Goal: Task Accomplishment & Management: Use online tool/utility

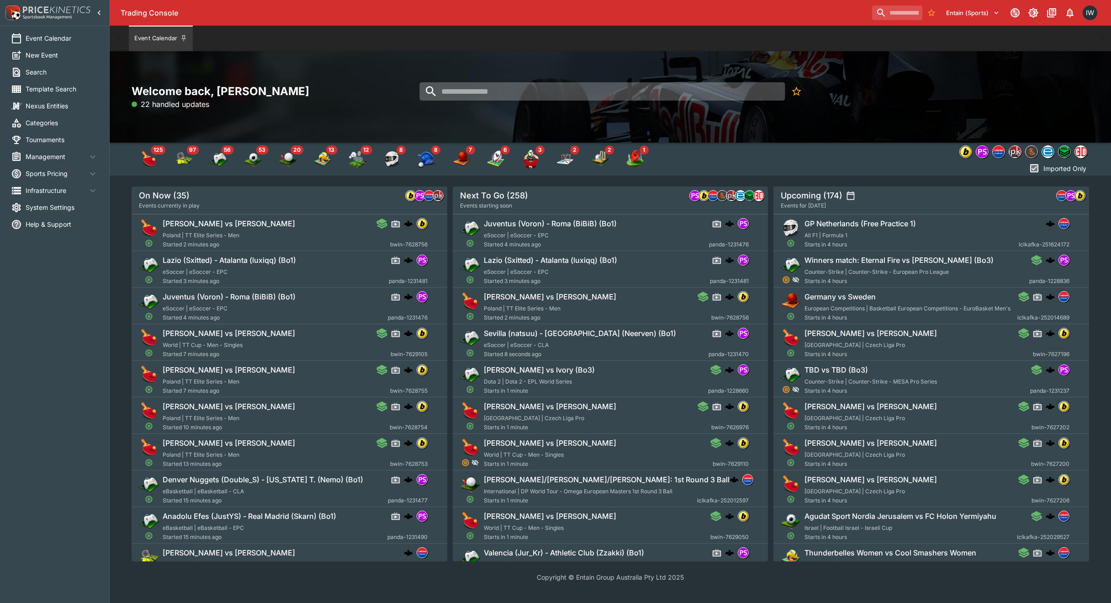
click at [505, 91] on input "search" at bounding box center [603, 91] width 366 height 18
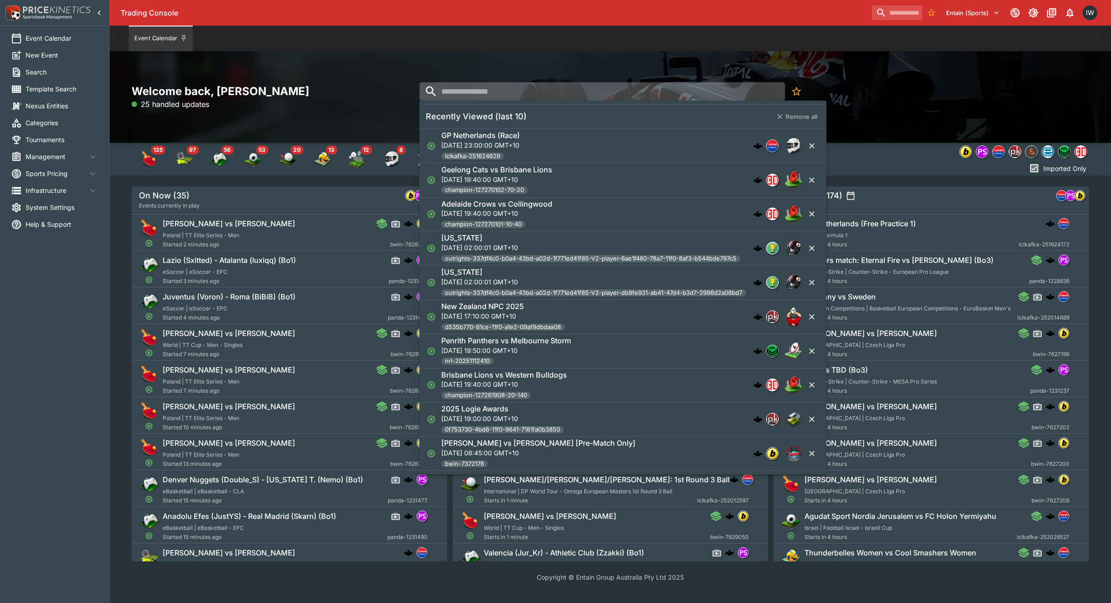
paste input "**********"
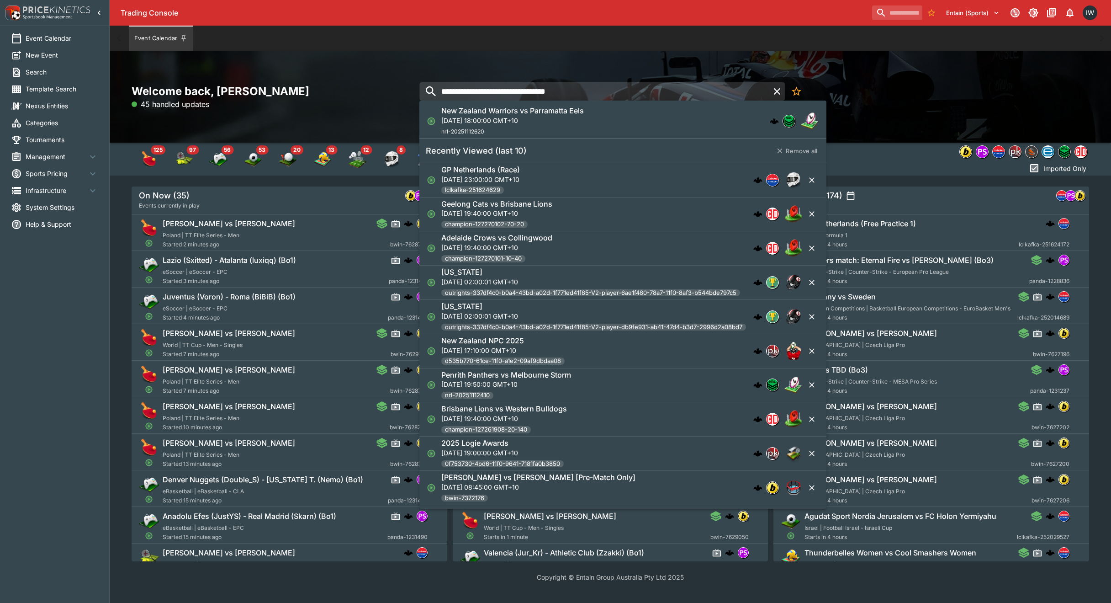
type input "**********"
click at [476, 115] on h6 "New Zealand Warriors vs Parramatta Eels" at bounding box center [512, 111] width 143 height 10
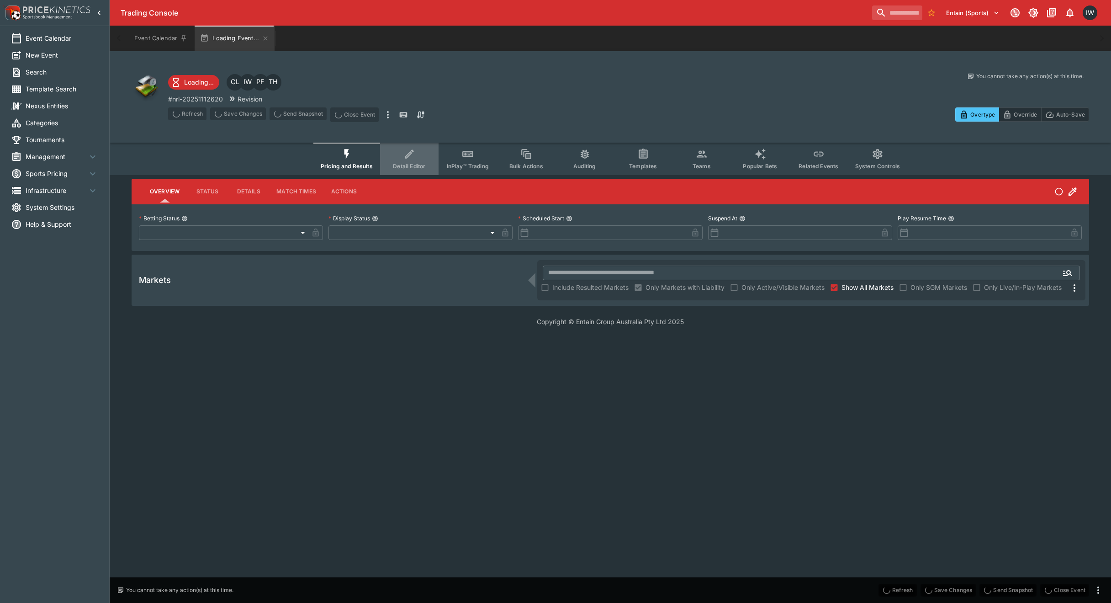
click at [405, 163] on span "Detail Editor" at bounding box center [409, 166] width 32 height 7
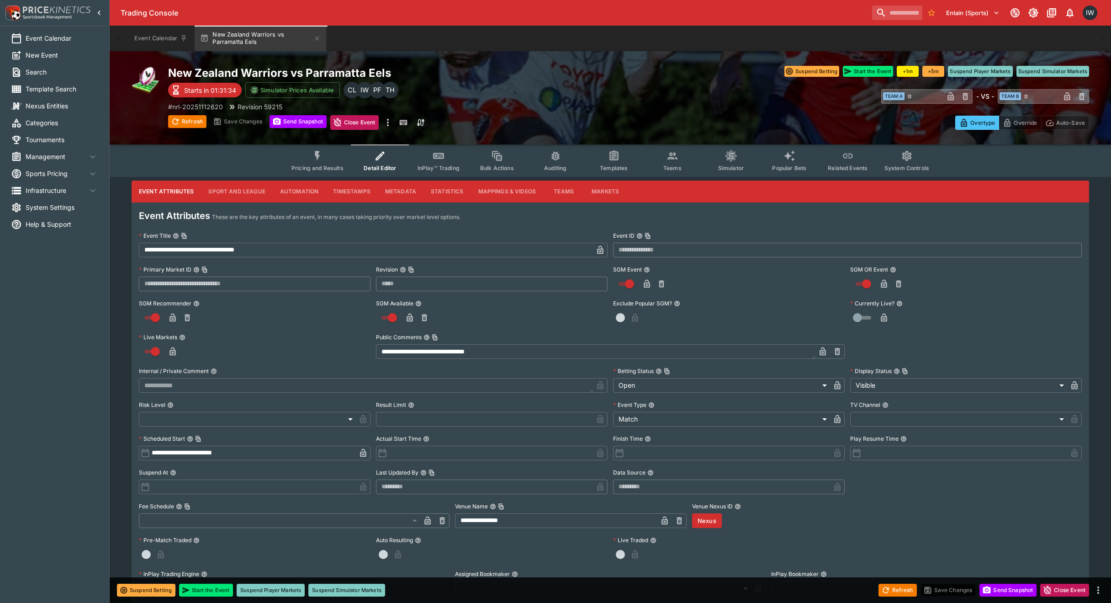
click at [601, 193] on button "Markets" at bounding box center [605, 192] width 42 height 22
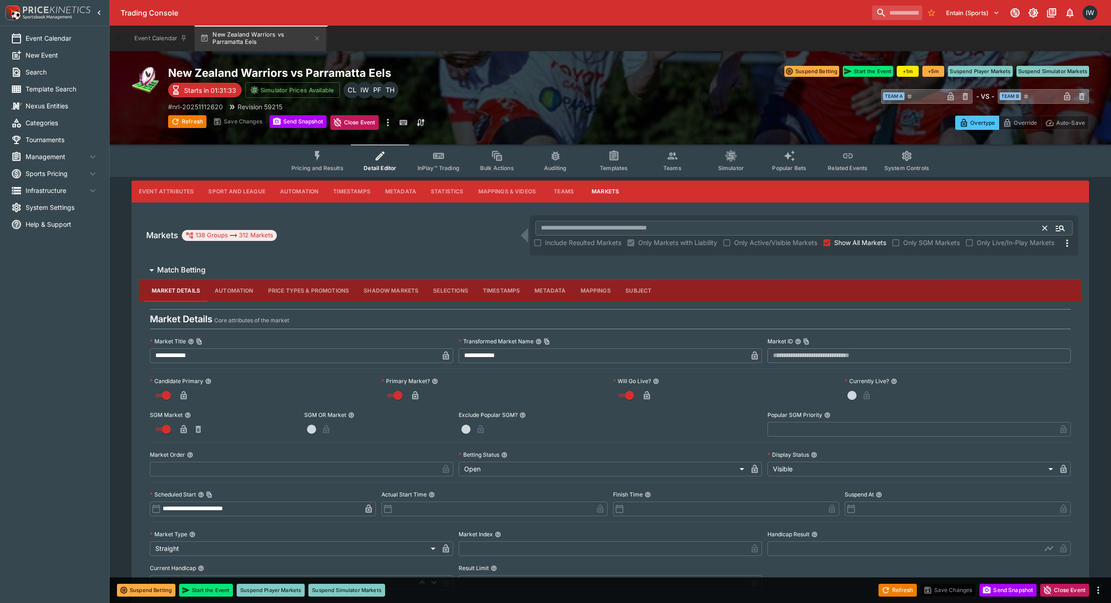
click at [716, 230] on input "text" at bounding box center [790, 228] width 508 height 15
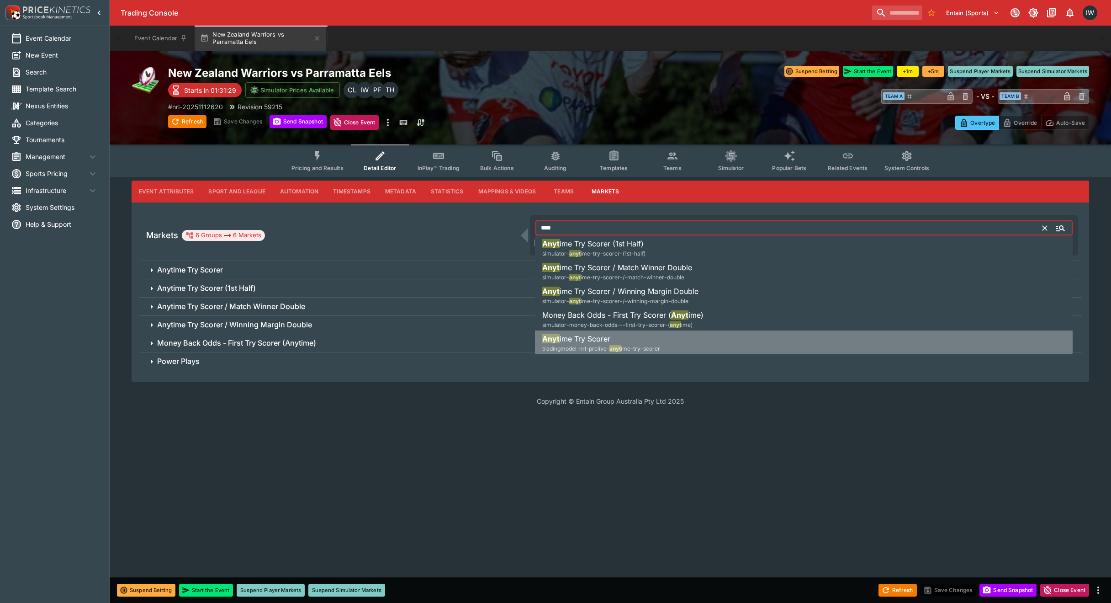
drag, startPoint x: 622, startPoint y: 340, endPoint x: 617, endPoint y: 340, distance: 5.5
click at [622, 340] on div "Anyt ime Try Scorer tradingmodel-nrl-prelive- anyt ime-try-scorer" at bounding box center [601, 343] width 118 height 20
type input "**********"
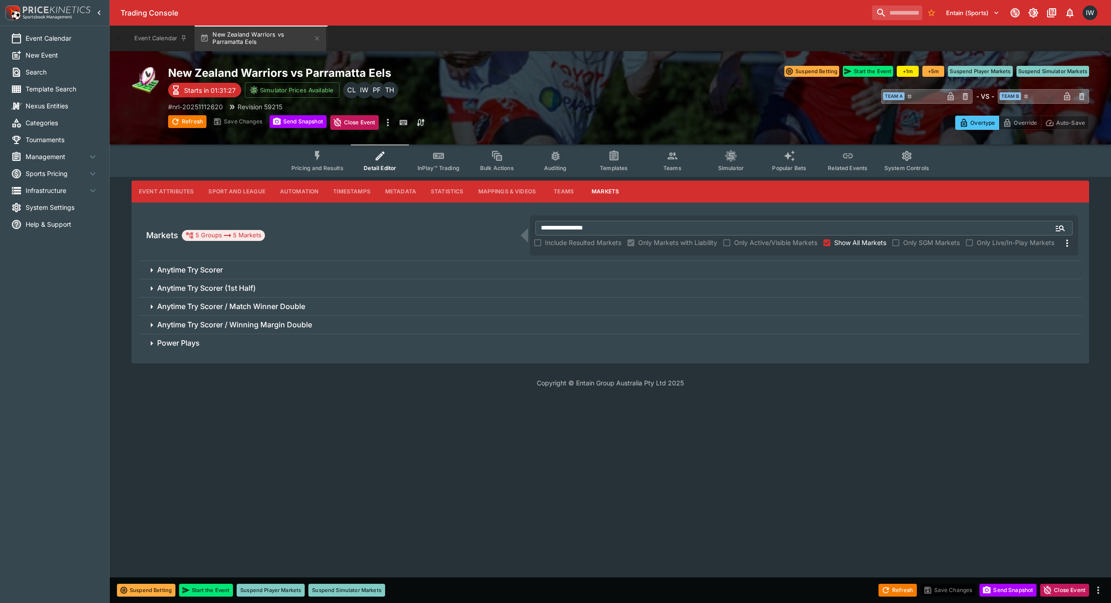
click at [149, 270] on icon at bounding box center [151, 270] width 11 height 11
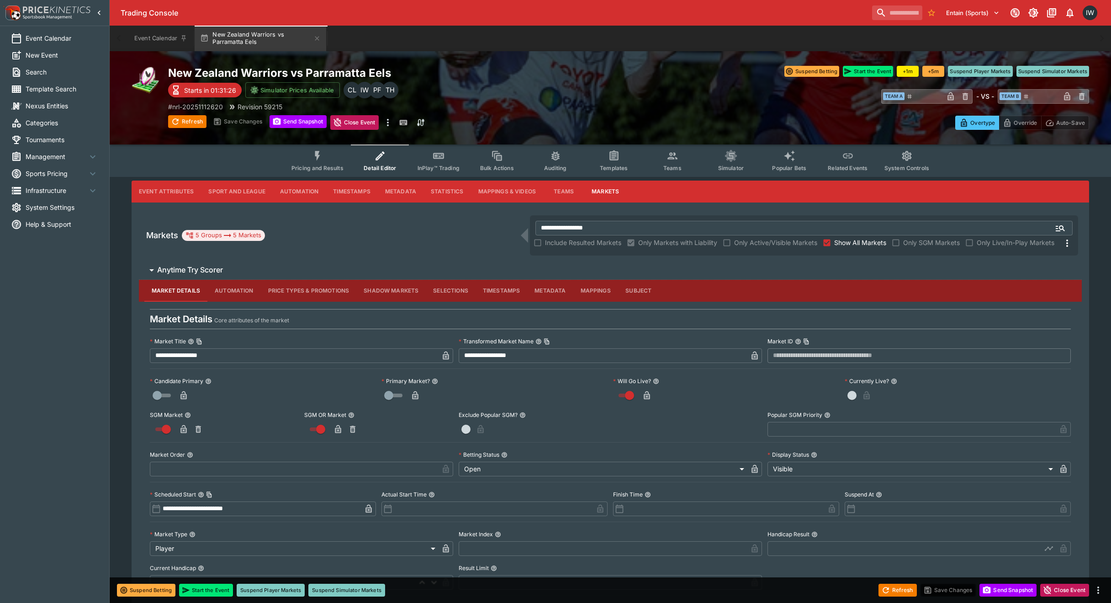
click at [638, 292] on button "Subject" at bounding box center [638, 291] width 41 height 22
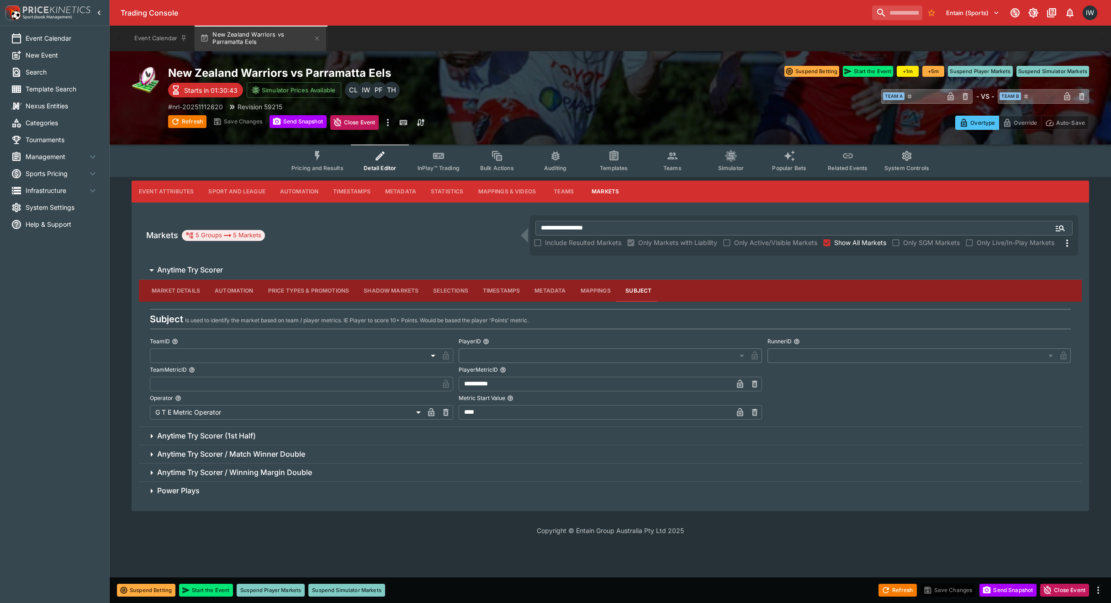
click at [448, 291] on button "Selections" at bounding box center [451, 291] width 50 height 22
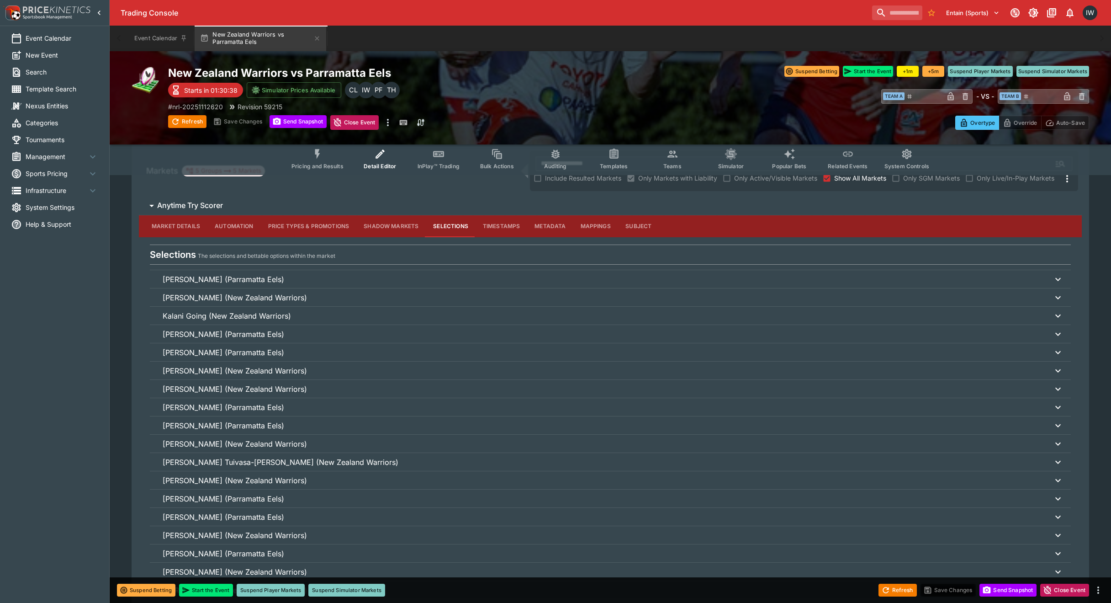
scroll to position [72, 0]
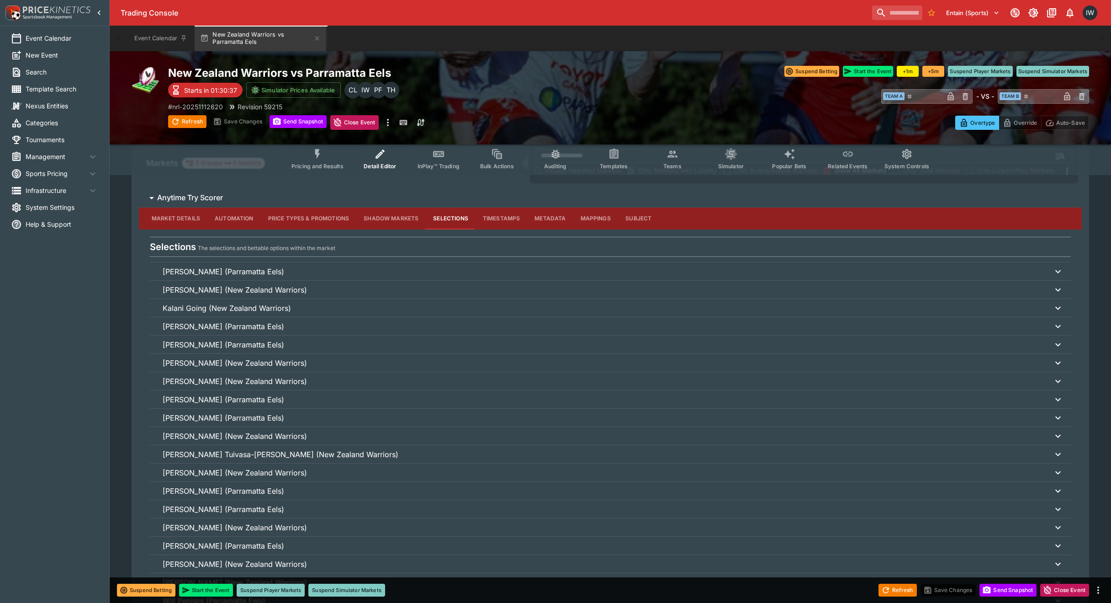
click at [255, 454] on p "[PERSON_NAME] Tuivasa-[PERSON_NAME] (New Zealand Warriors)" at bounding box center [281, 454] width 236 height 11
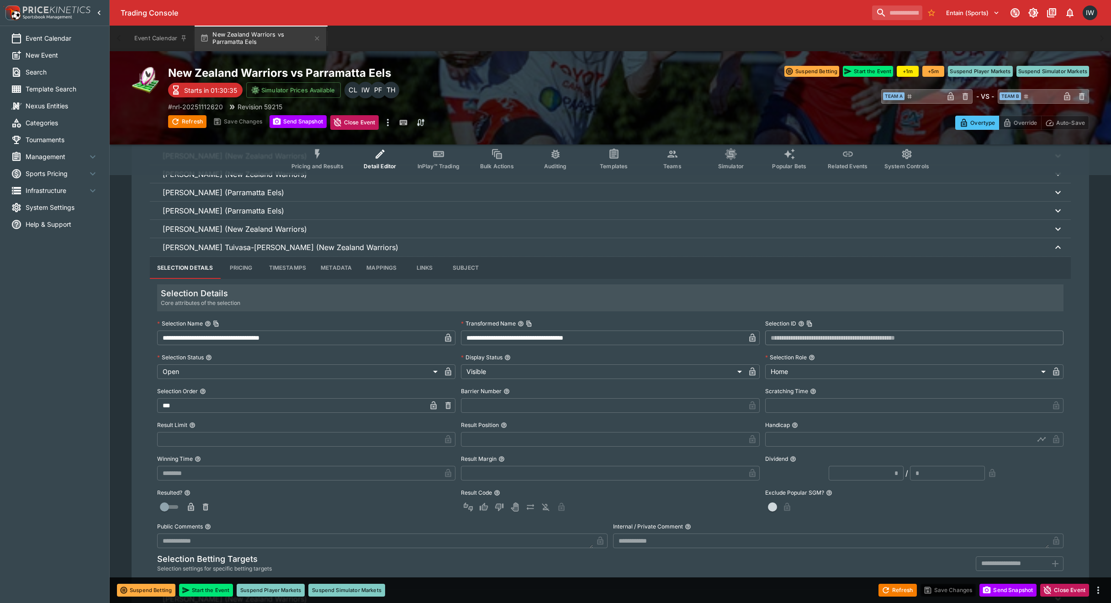
scroll to position [280, 0]
click at [458, 268] on button "Subject" at bounding box center [465, 267] width 41 height 22
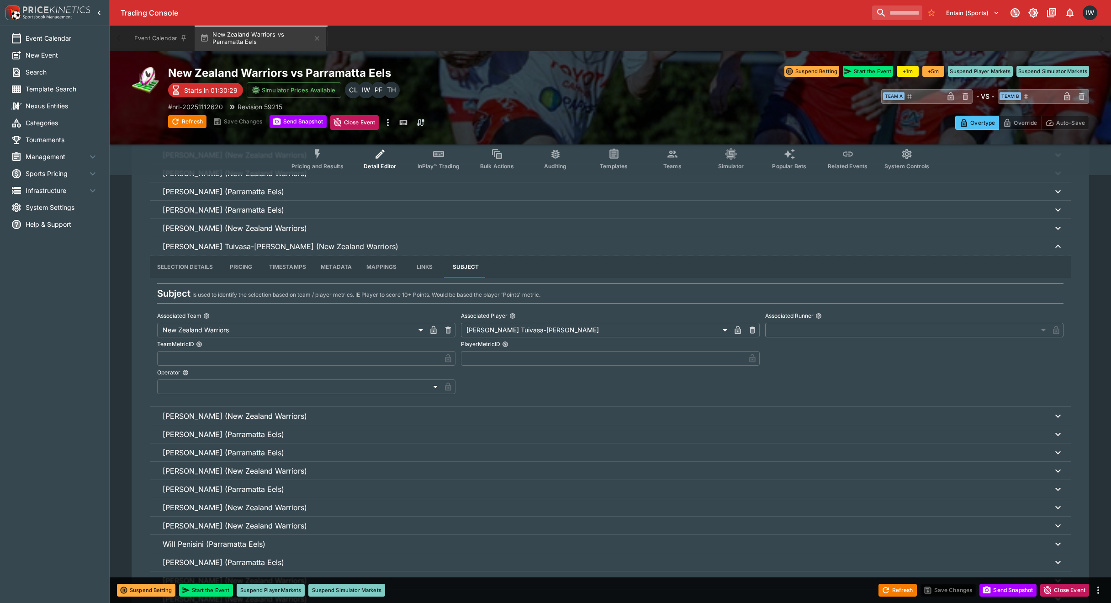
click at [200, 269] on button "Selection Details" at bounding box center [185, 267] width 71 height 22
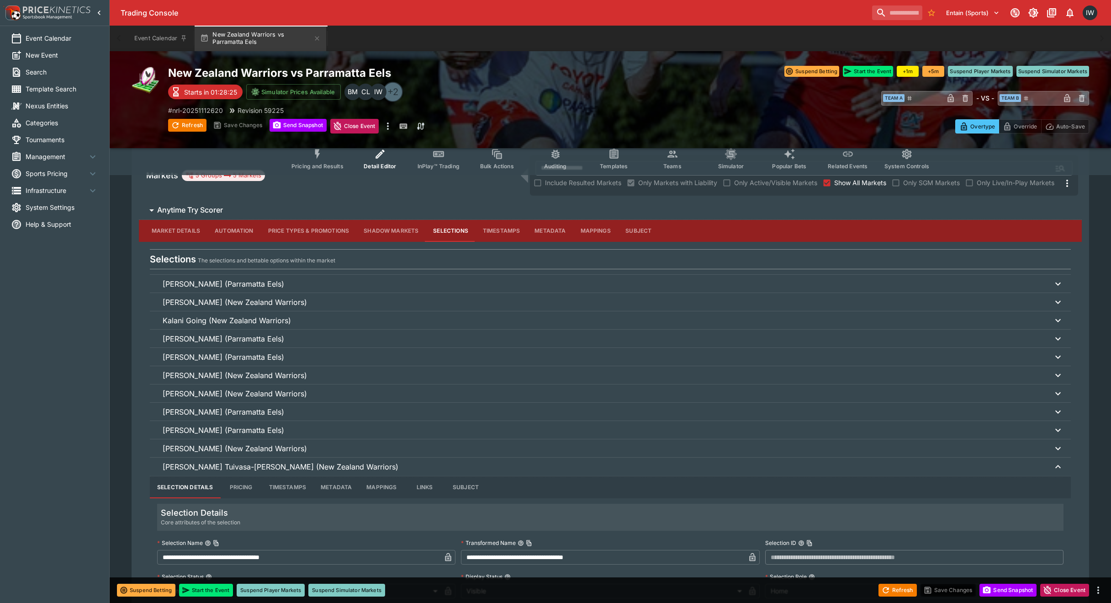
scroll to position [37, 0]
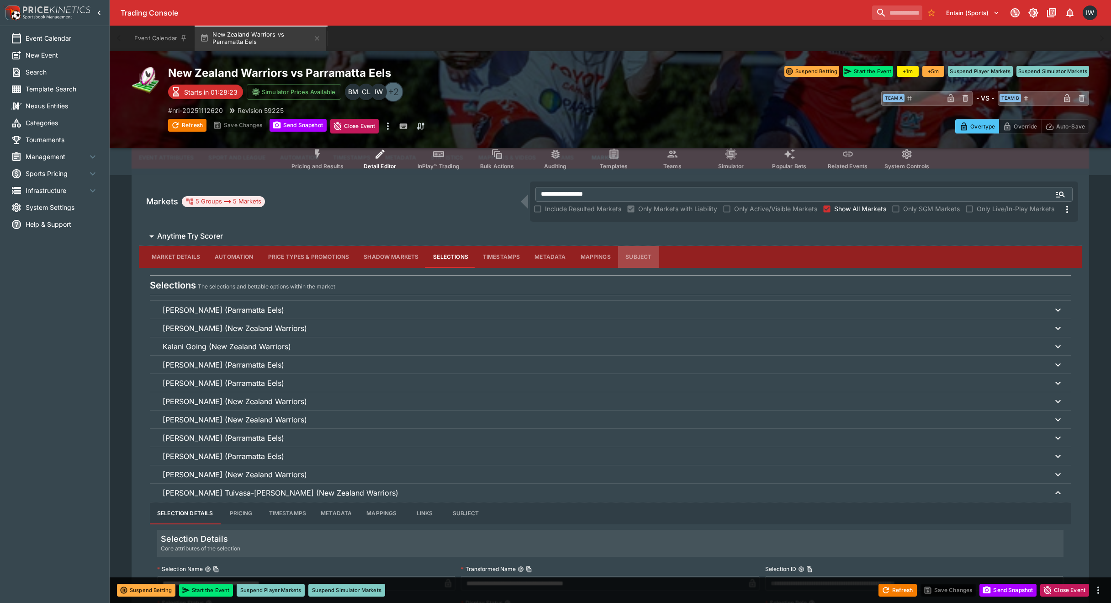
click at [637, 258] on button "Subject" at bounding box center [638, 257] width 41 height 22
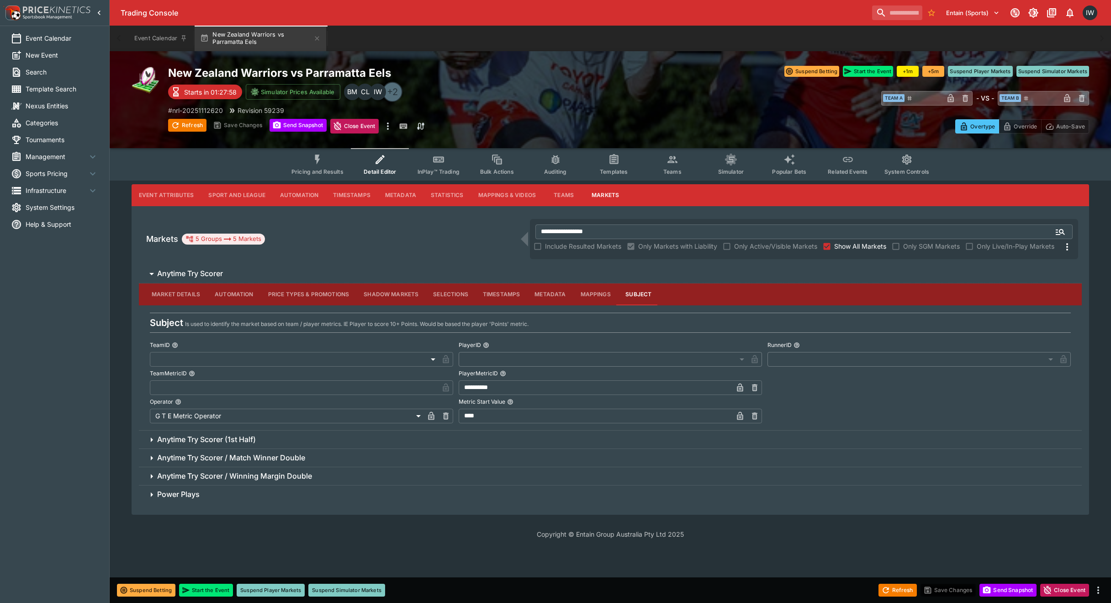
click at [1015, 592] on button "Send Snapshot" at bounding box center [1008, 590] width 57 height 13
